Goal: Use online tool/utility

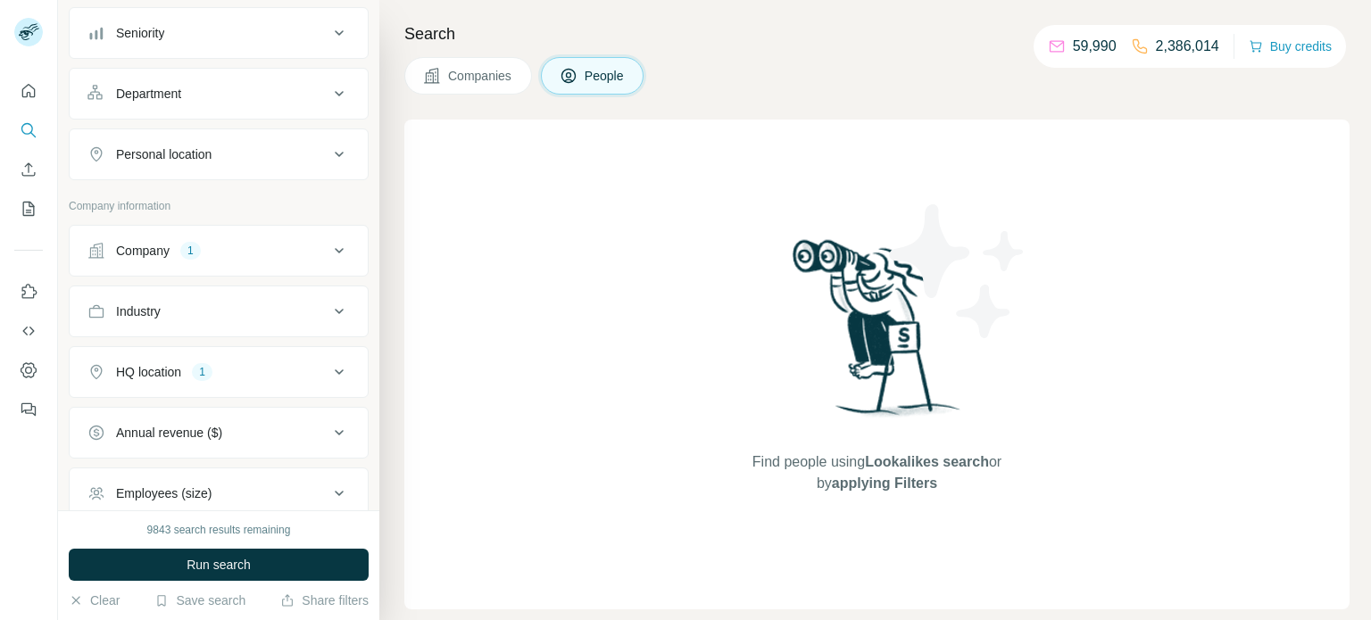
scroll to position [200, 0]
click at [340, 366] on icon at bounding box center [339, 368] width 9 height 5
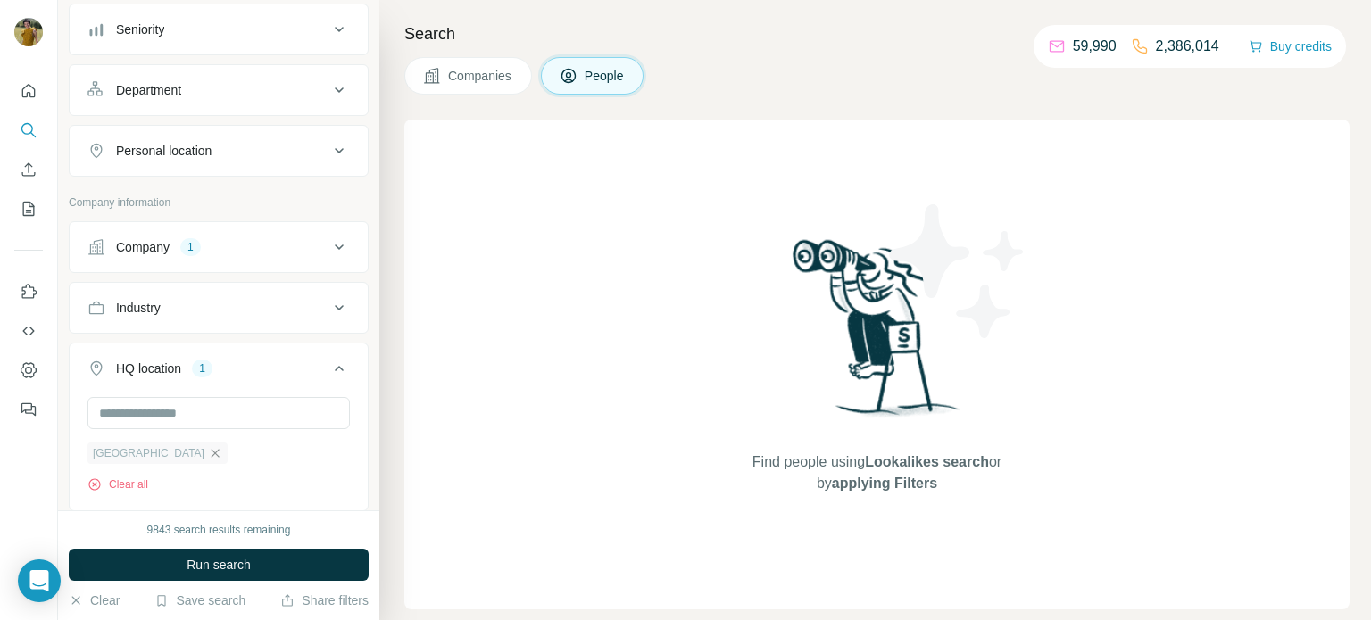
click at [212, 451] on icon "button" at bounding box center [216, 453] width 8 height 8
click at [237, 246] on div "Company 1" at bounding box center [207, 247] width 241 height 18
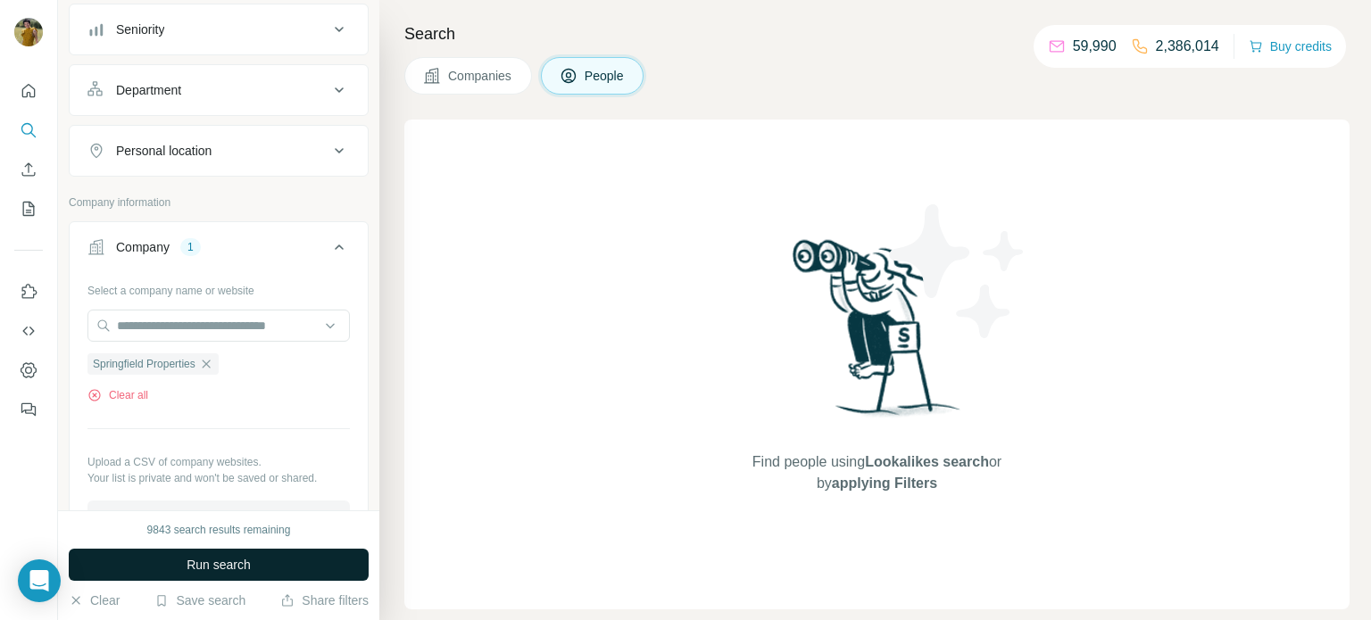
click at [205, 562] on span "Run search" at bounding box center [219, 565] width 64 height 18
click at [223, 564] on span "Run search" at bounding box center [219, 565] width 64 height 18
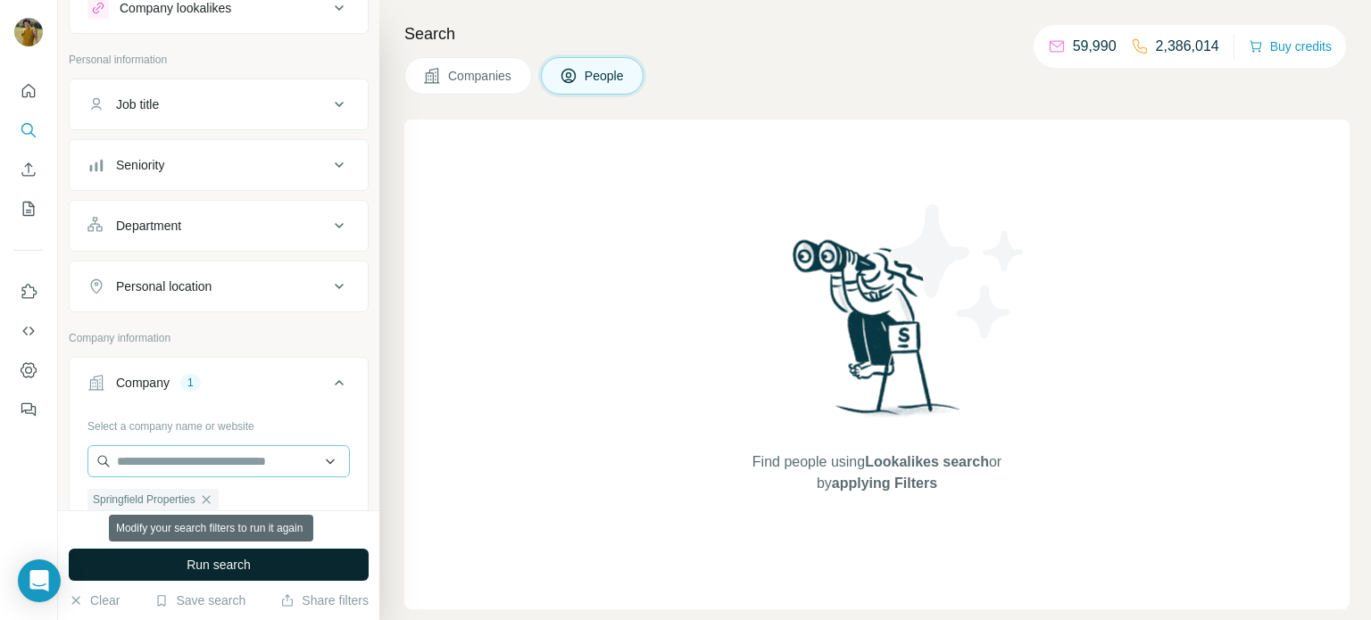
scroll to position [77, 0]
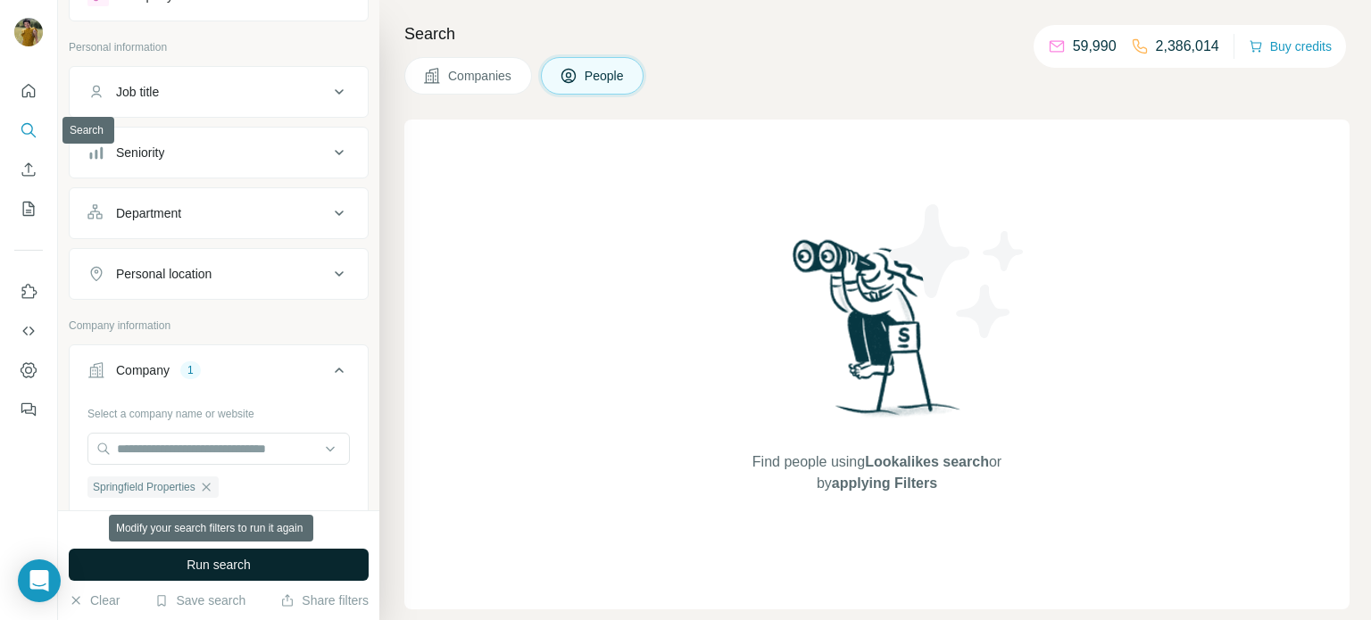
click at [37, 133] on icon "Search" at bounding box center [29, 130] width 18 height 18
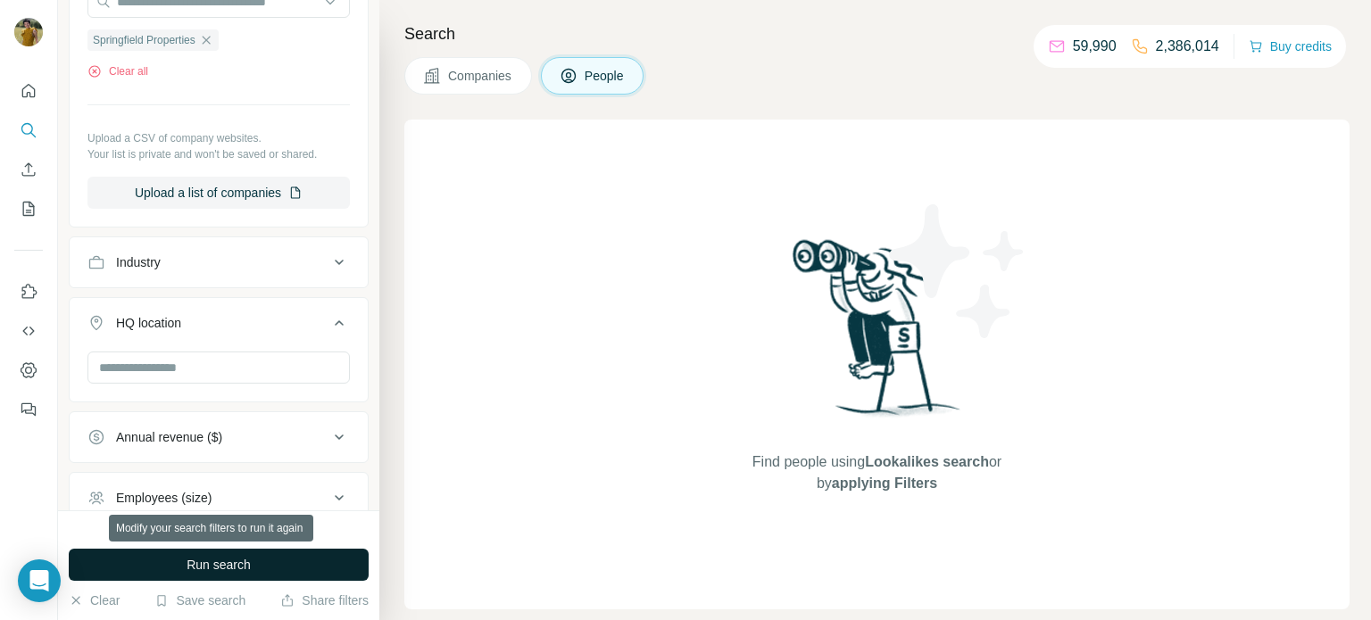
scroll to position [528, 0]
